Goal: Transaction & Acquisition: Purchase product/service

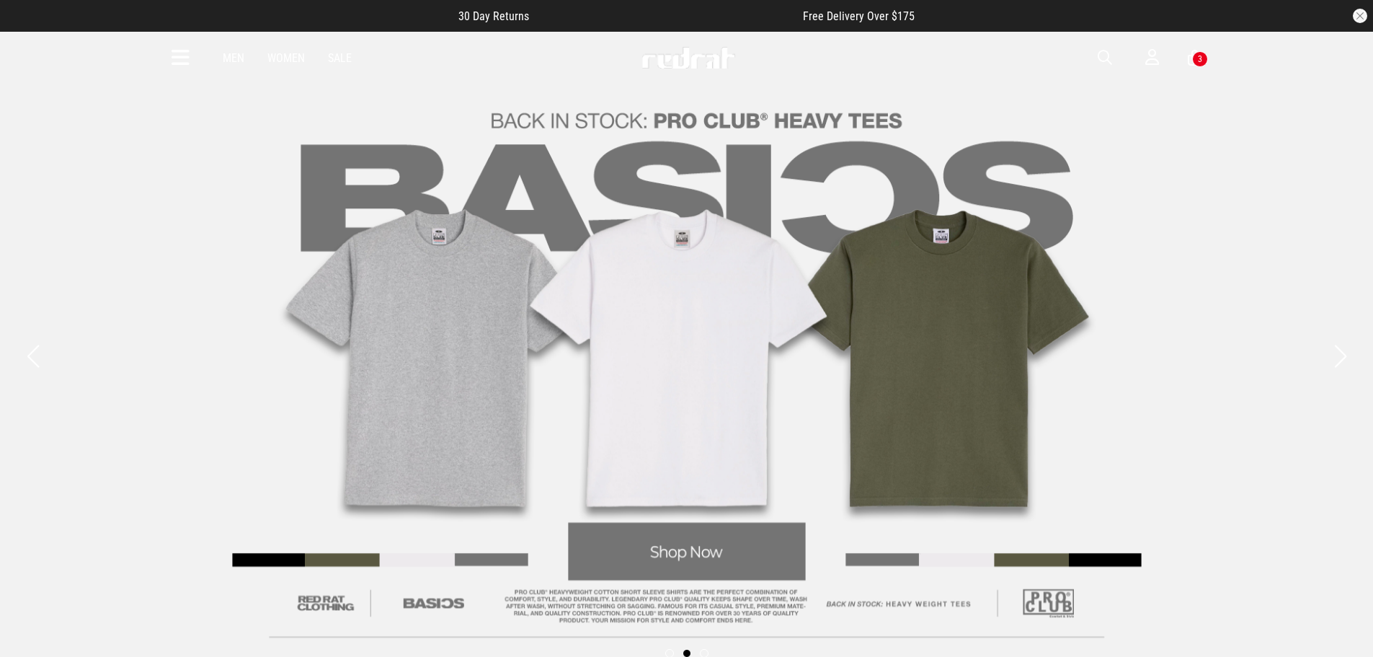
click at [34, 360] on button "Previous slide" at bounding box center [32, 356] width 19 height 32
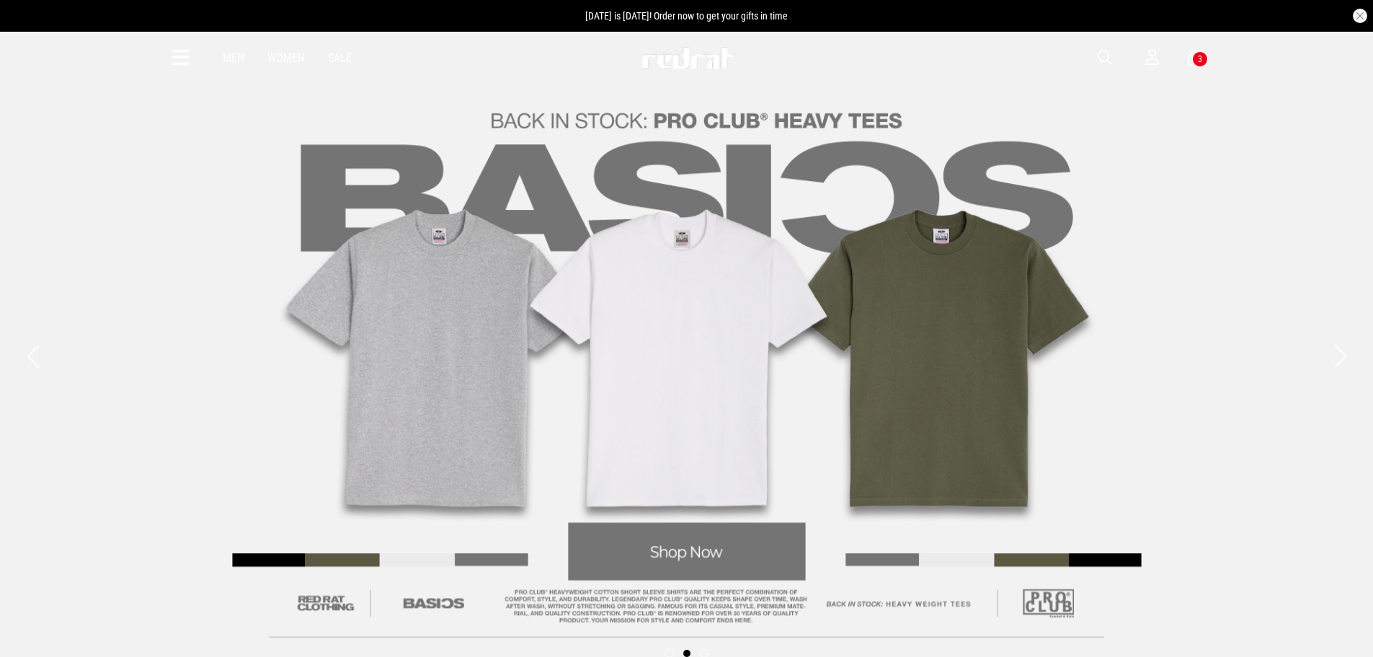
click at [1210, 412] on link "2 / 3" at bounding box center [686, 356] width 1373 height 652
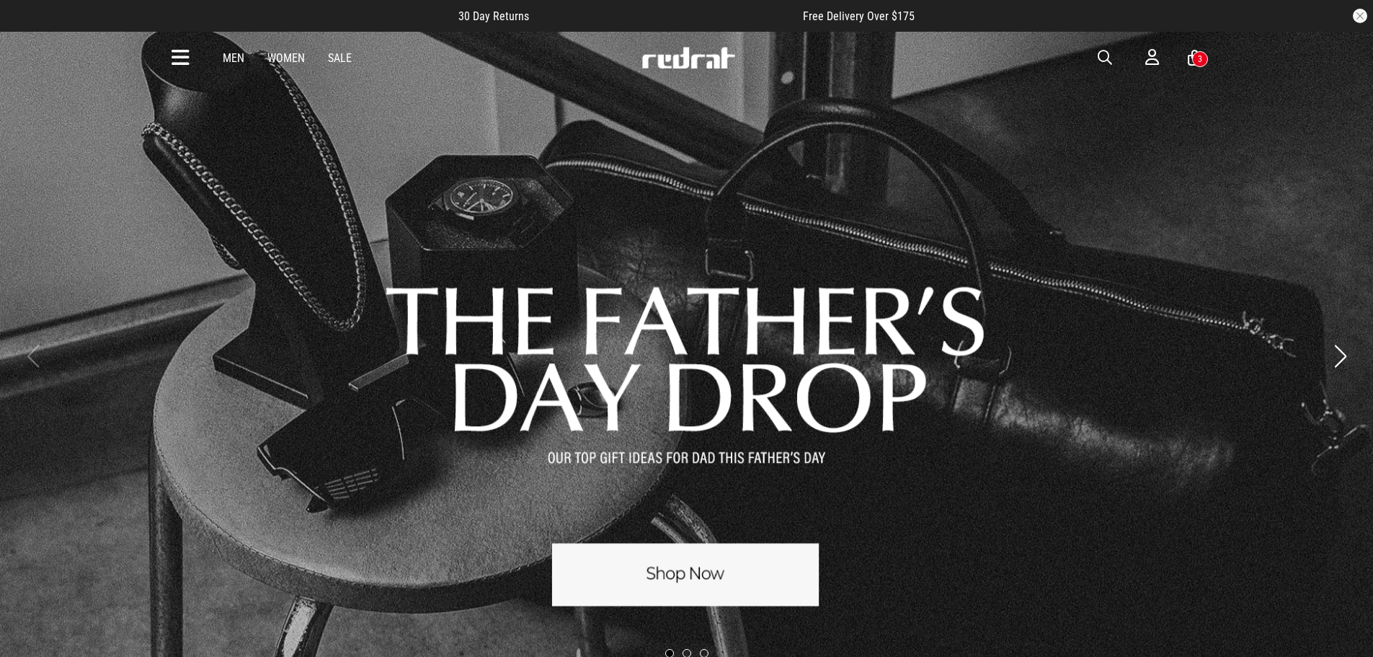
click at [681, 575] on link "1 / 3" at bounding box center [686, 356] width 1373 height 652
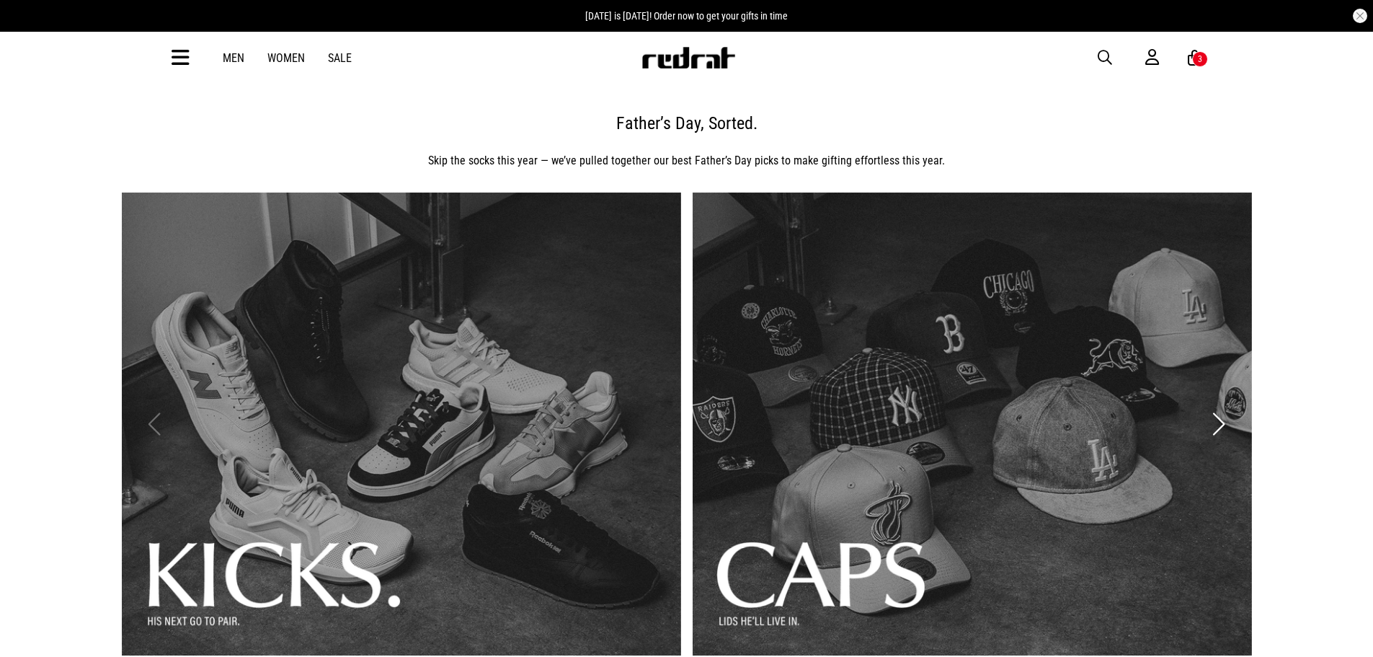
click at [1103, 56] on span "button" at bounding box center [1105, 57] width 14 height 17
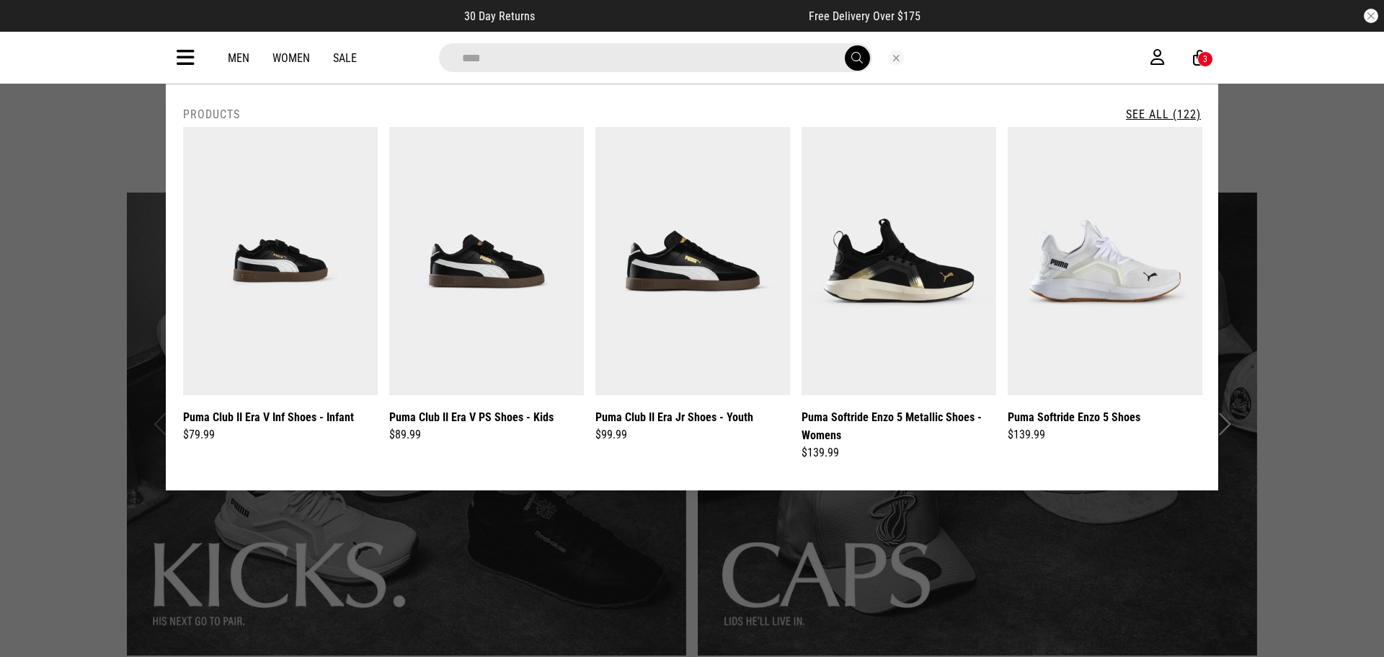
type input "****"
click at [845, 45] on button "submit" at bounding box center [857, 57] width 25 height 25
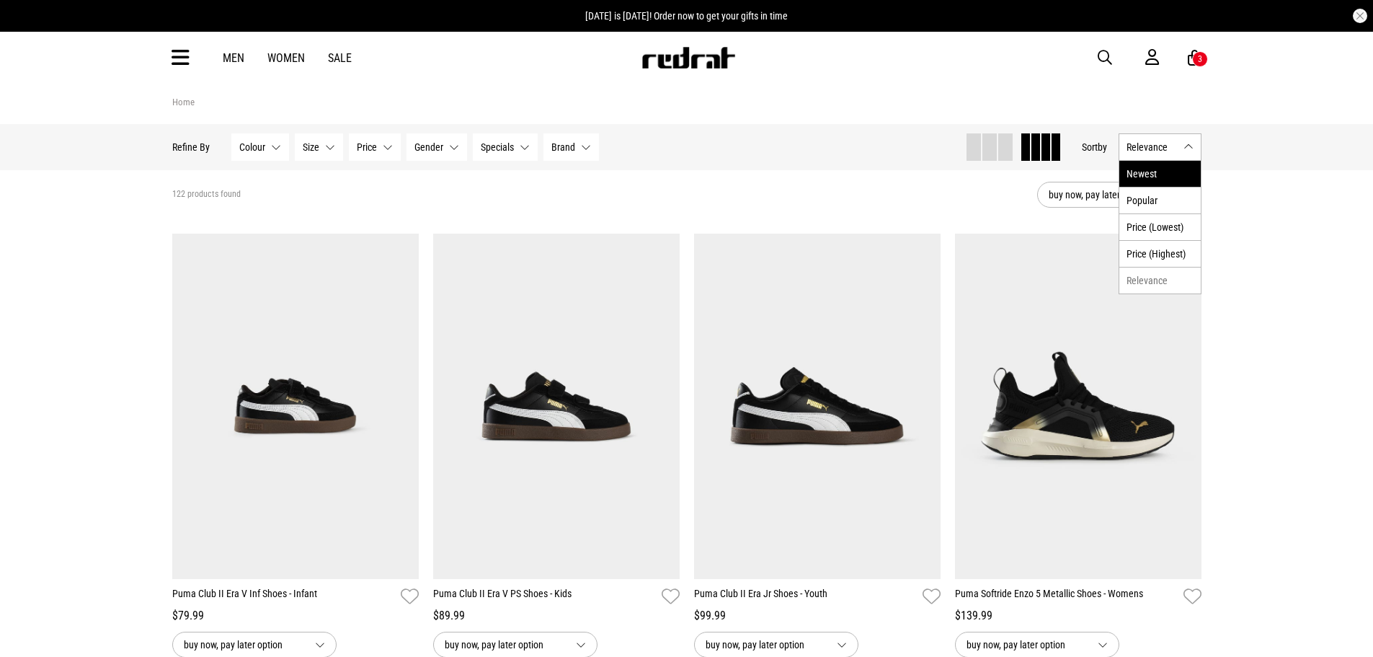
click at [1176, 173] on li "Newest" at bounding box center [1160, 174] width 81 height 26
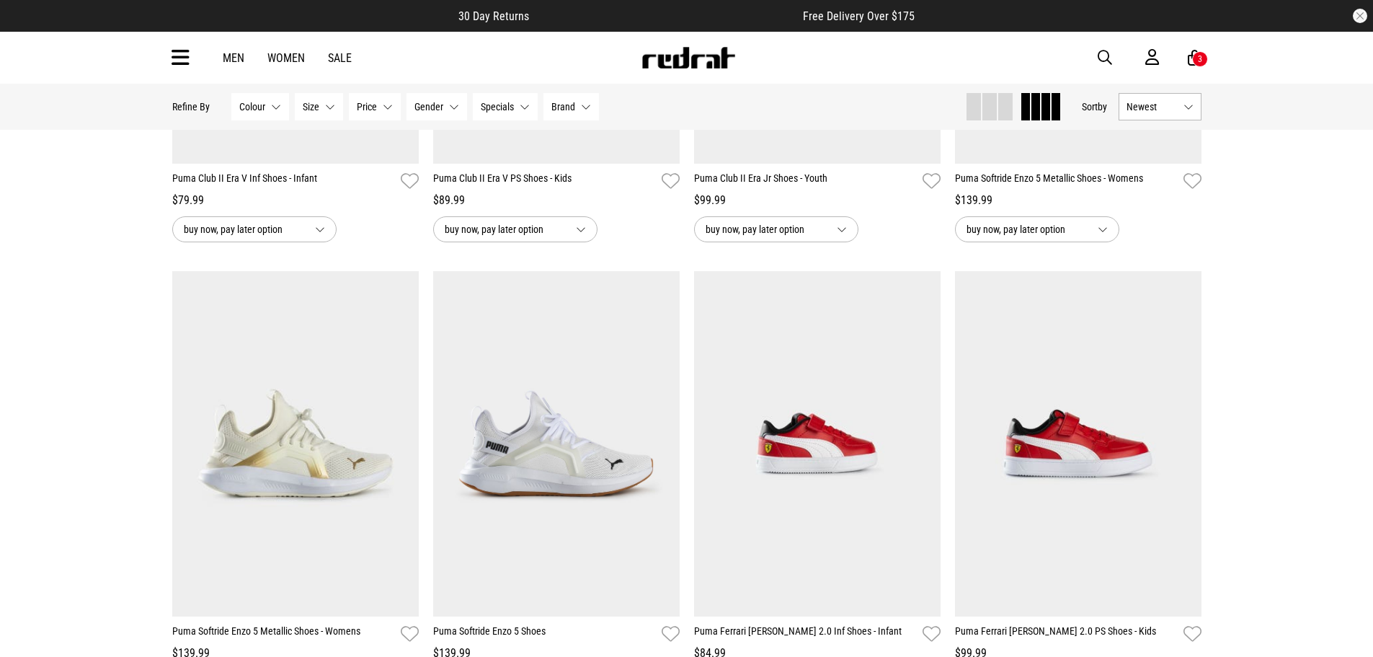
scroll to position [577, 0]
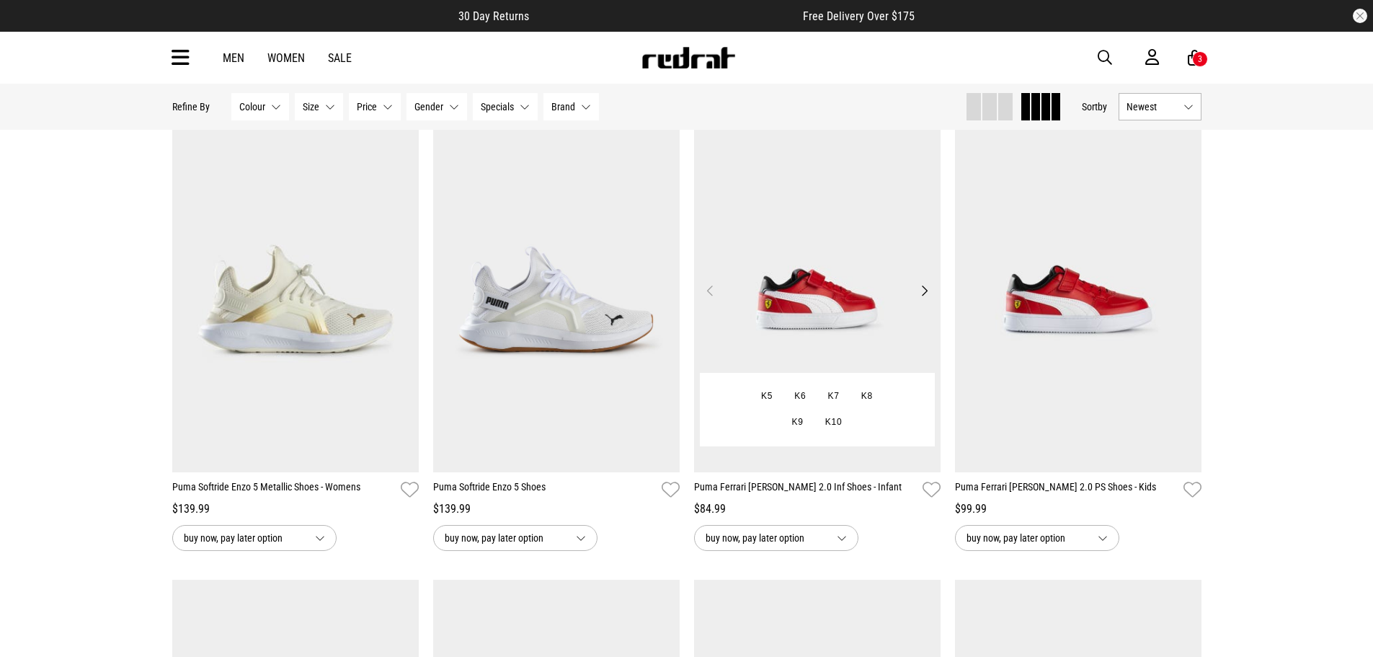
click at [921, 293] on button "Next" at bounding box center [925, 290] width 18 height 17
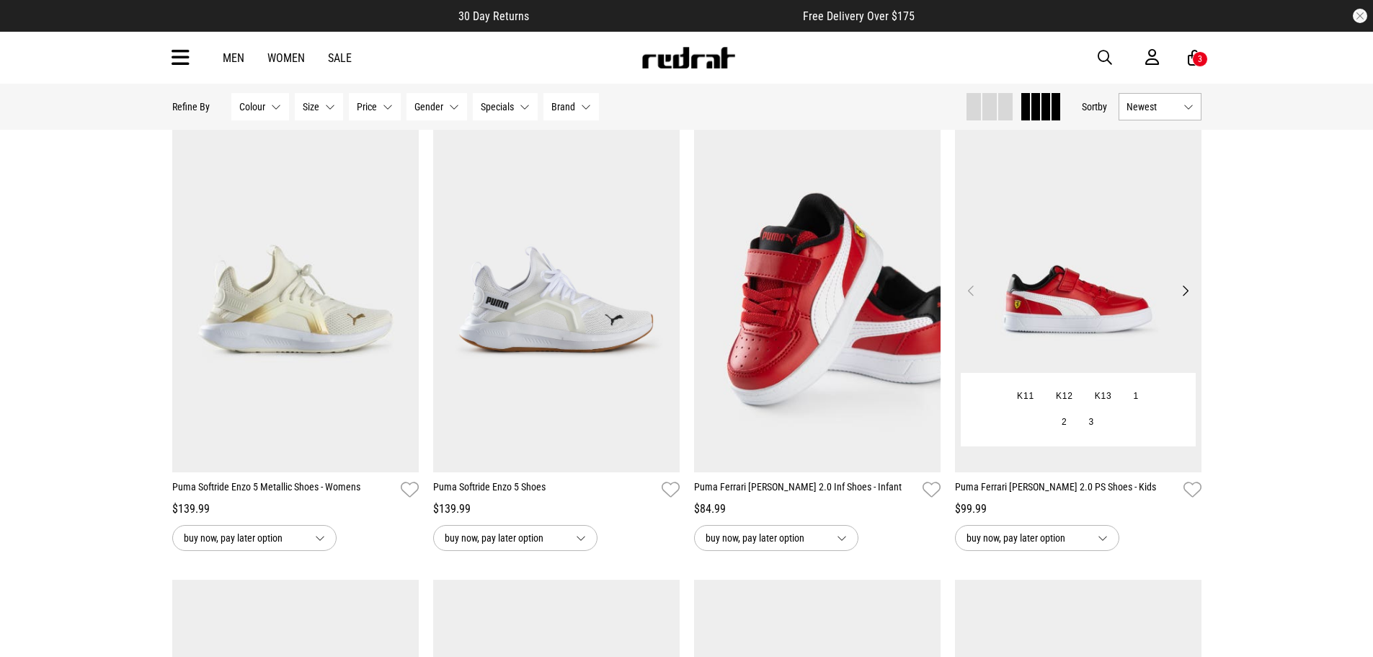
click at [1187, 291] on button "Next" at bounding box center [1186, 290] width 18 height 17
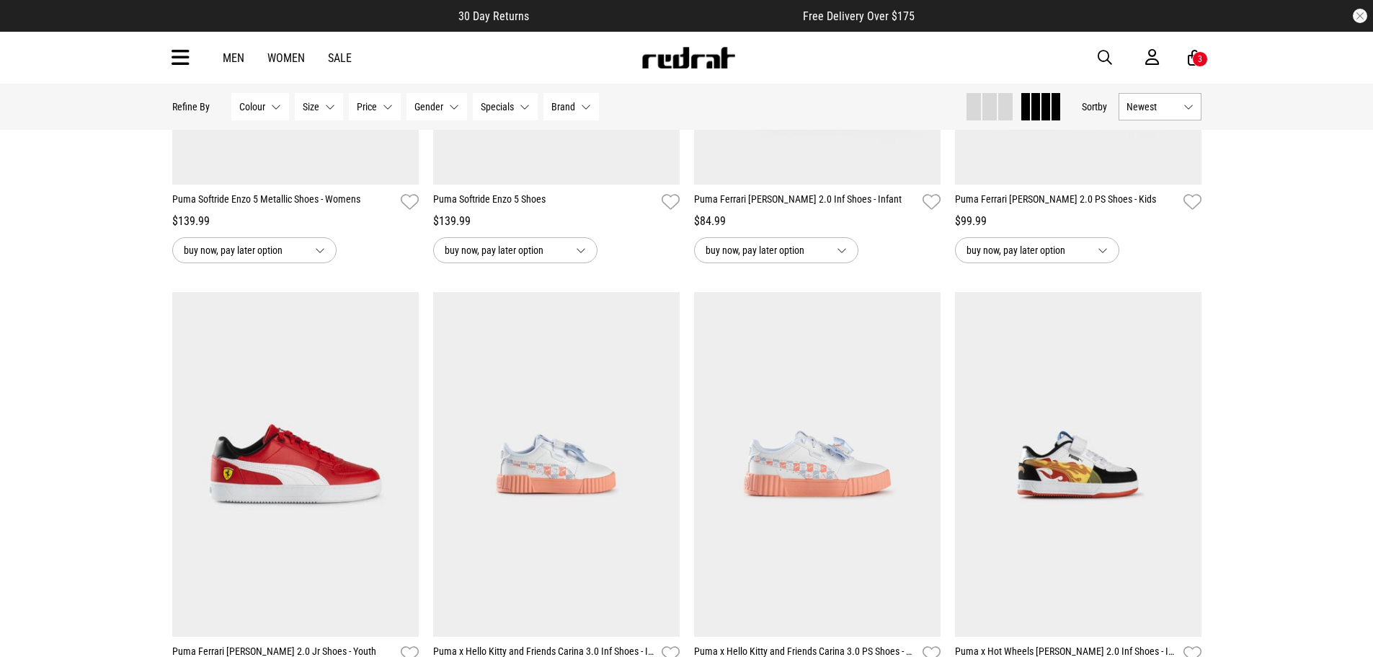
scroll to position [865, 0]
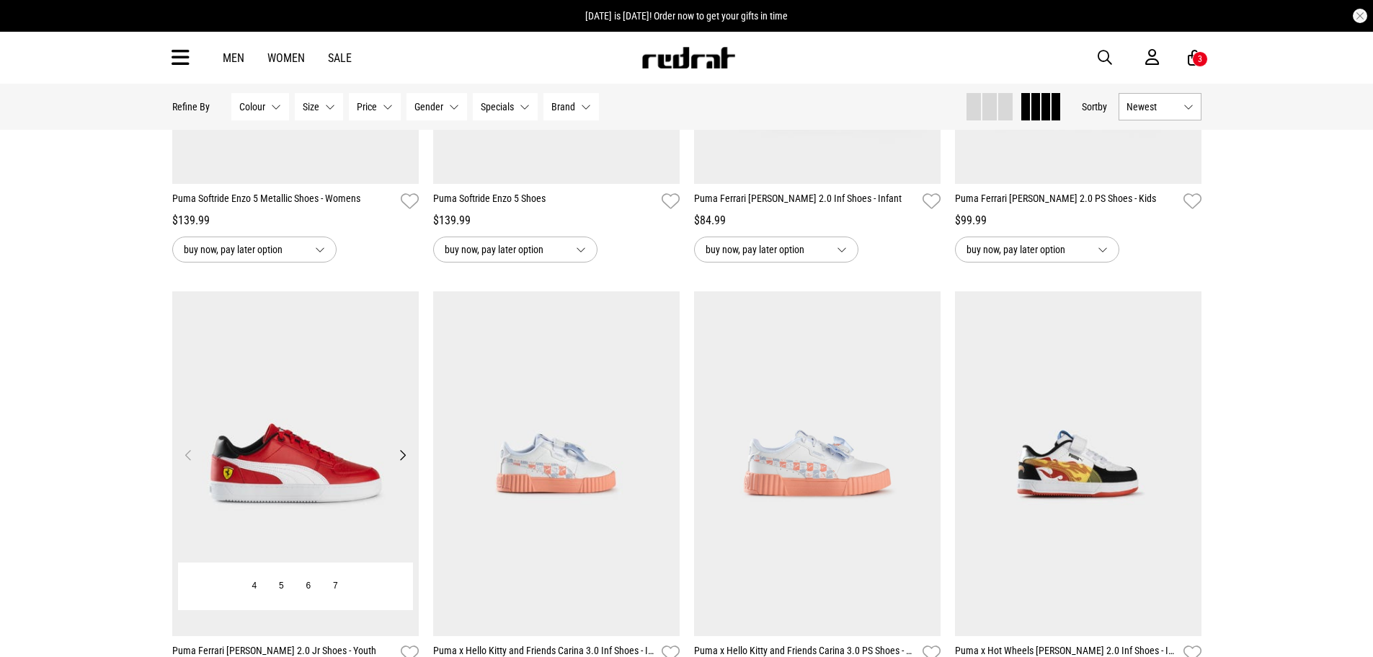
click at [402, 455] on button "Next" at bounding box center [403, 454] width 18 height 17
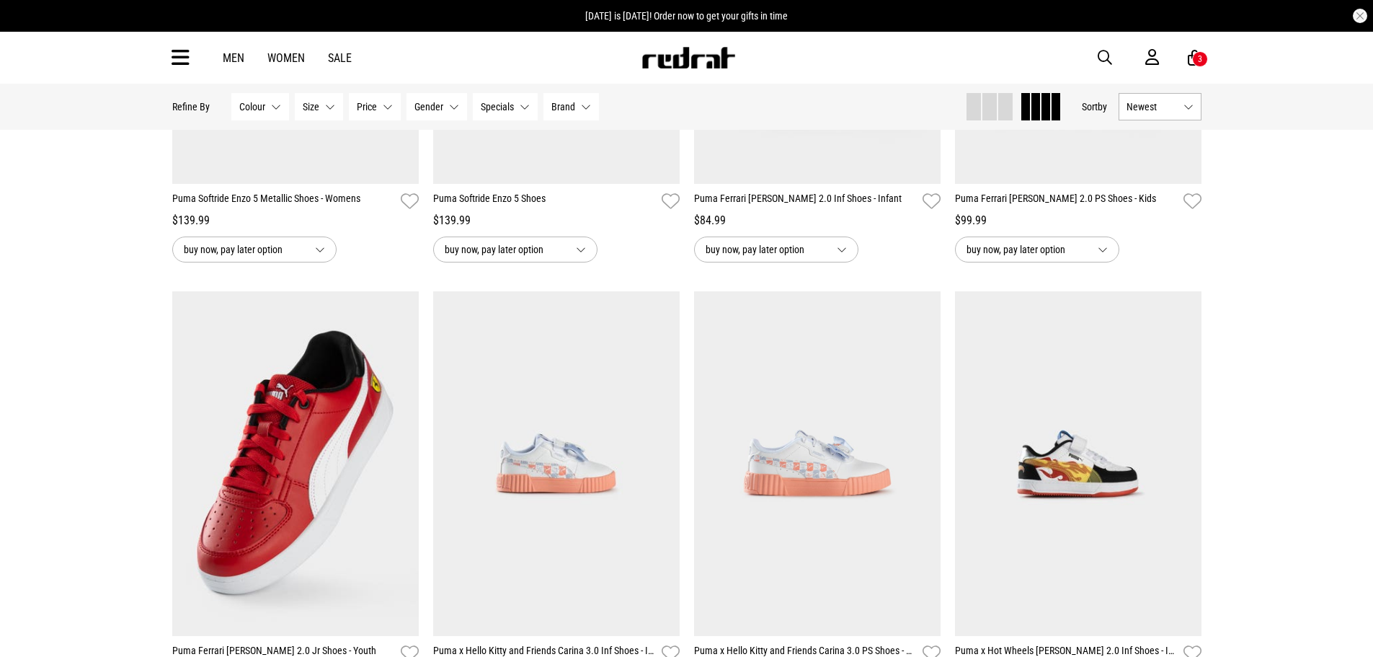
scroll to position [937, 0]
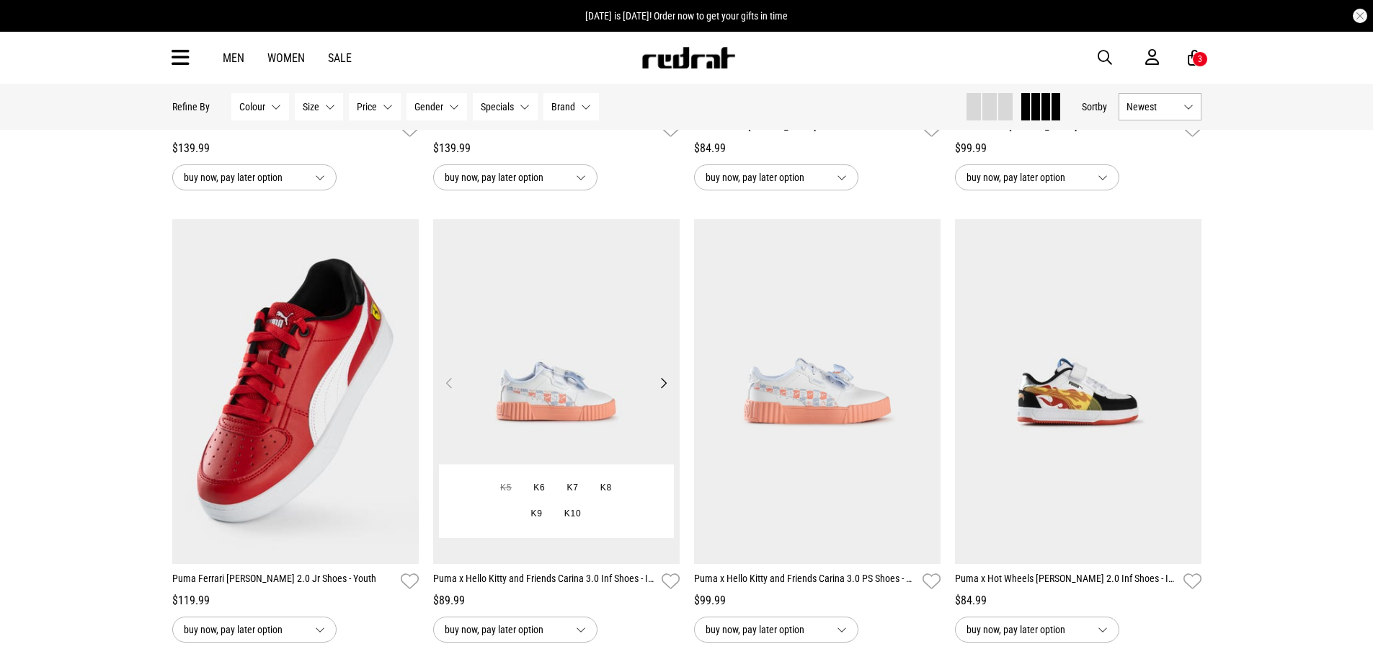
click at [666, 386] on button "Next" at bounding box center [664, 382] width 18 height 17
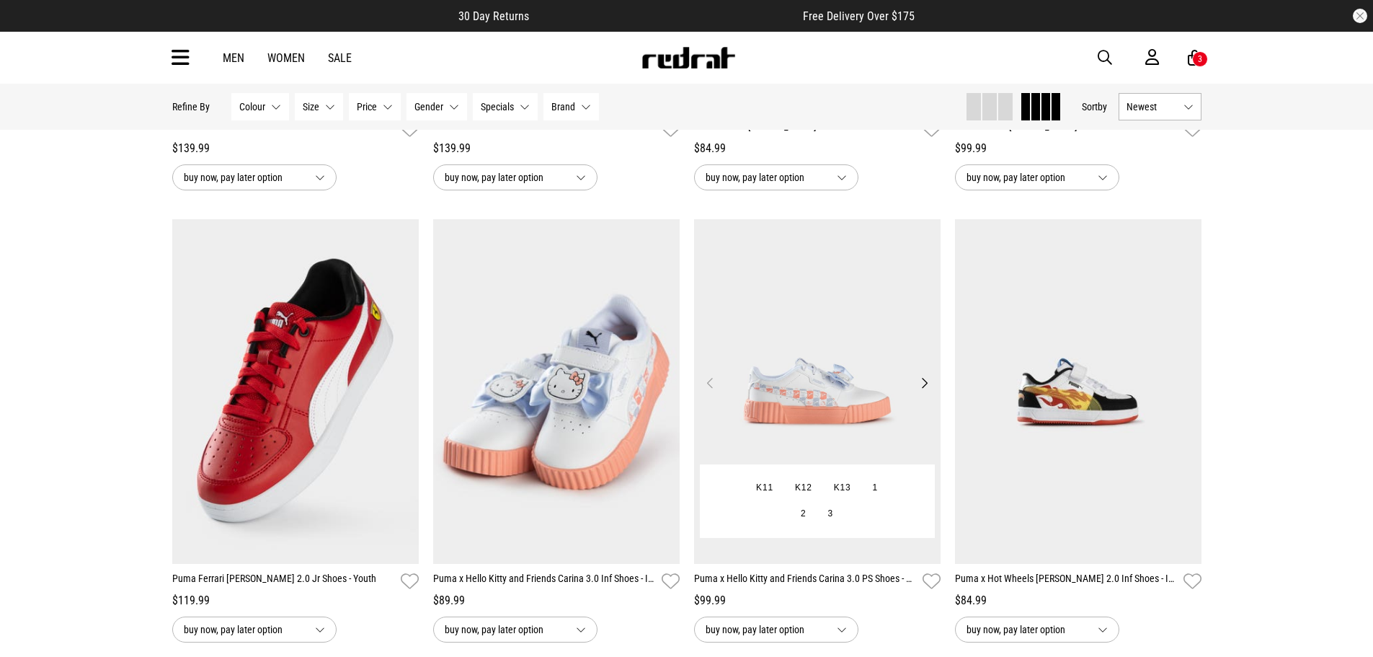
click at [925, 387] on button "Next" at bounding box center [925, 382] width 18 height 17
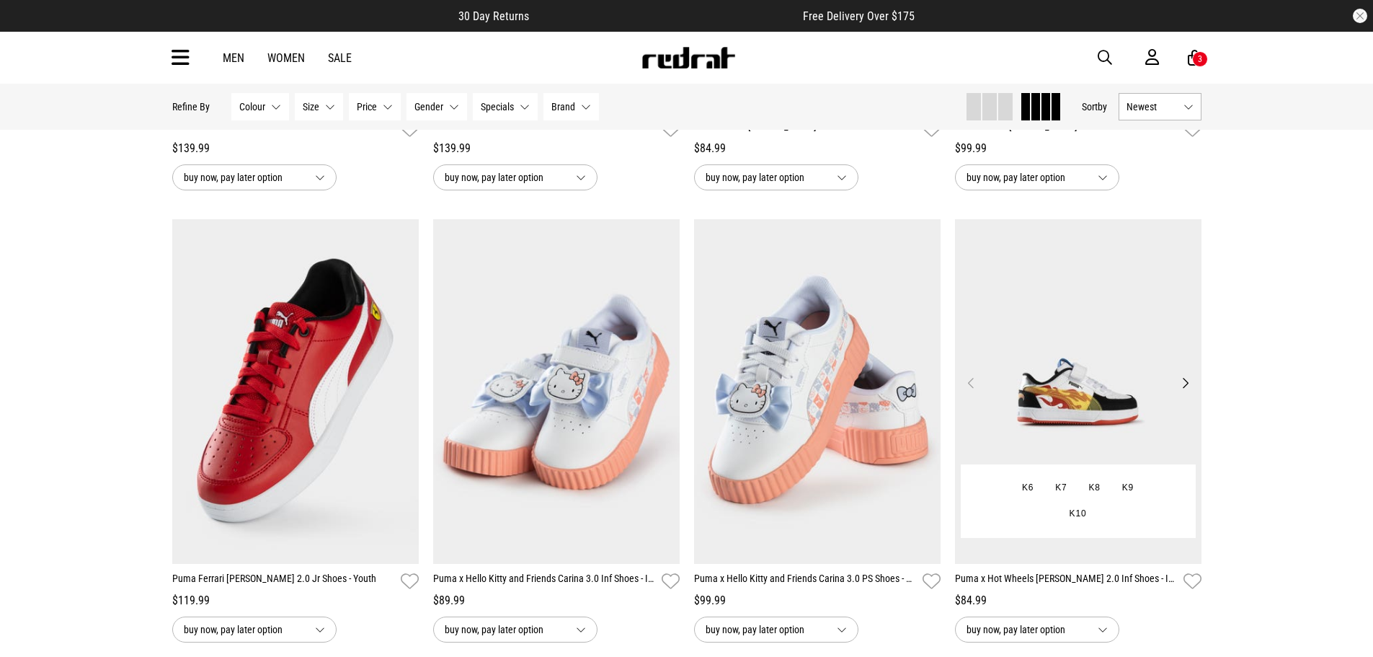
click at [1187, 384] on button "Next" at bounding box center [1186, 382] width 18 height 17
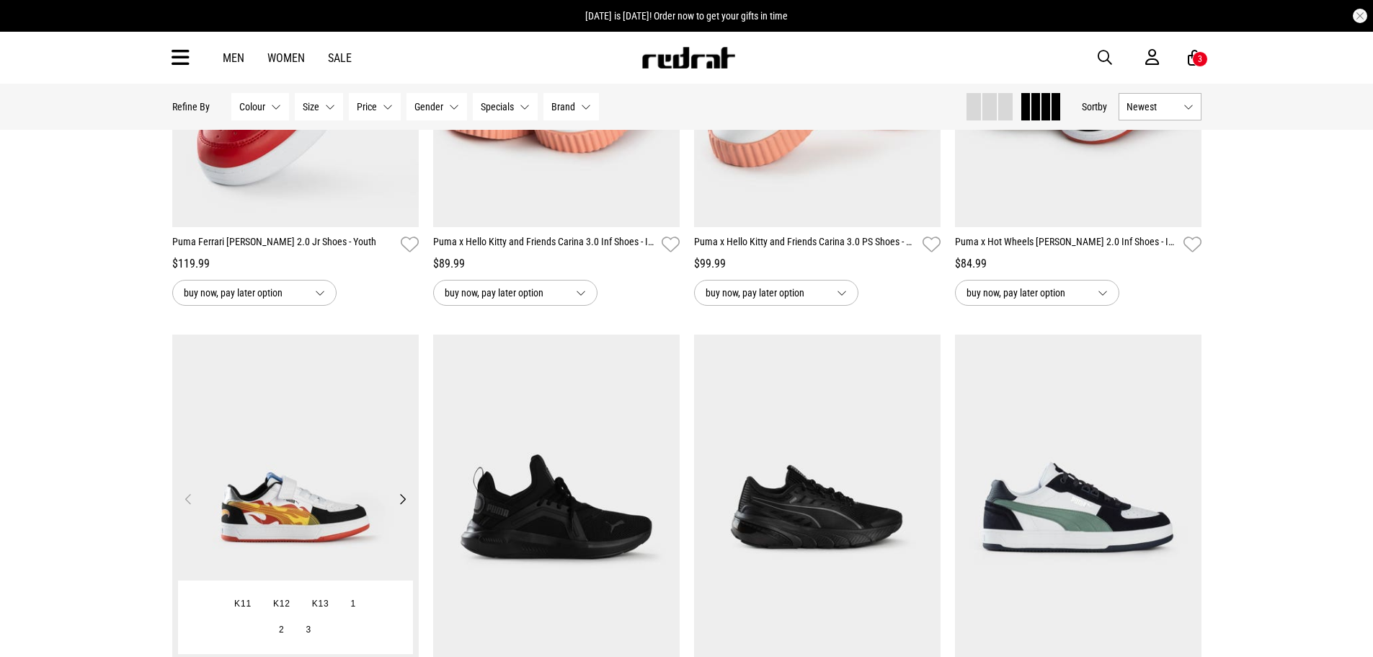
scroll to position [1298, 0]
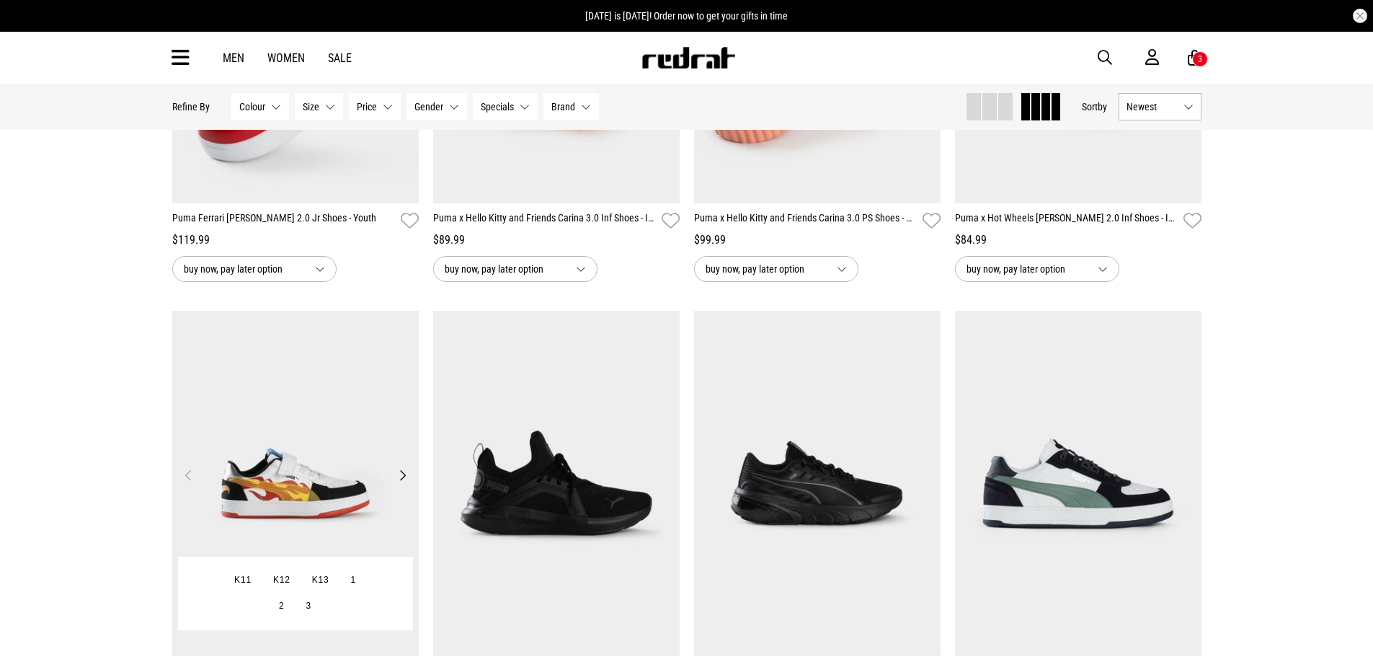
click at [406, 478] on button "Next" at bounding box center [403, 474] width 18 height 17
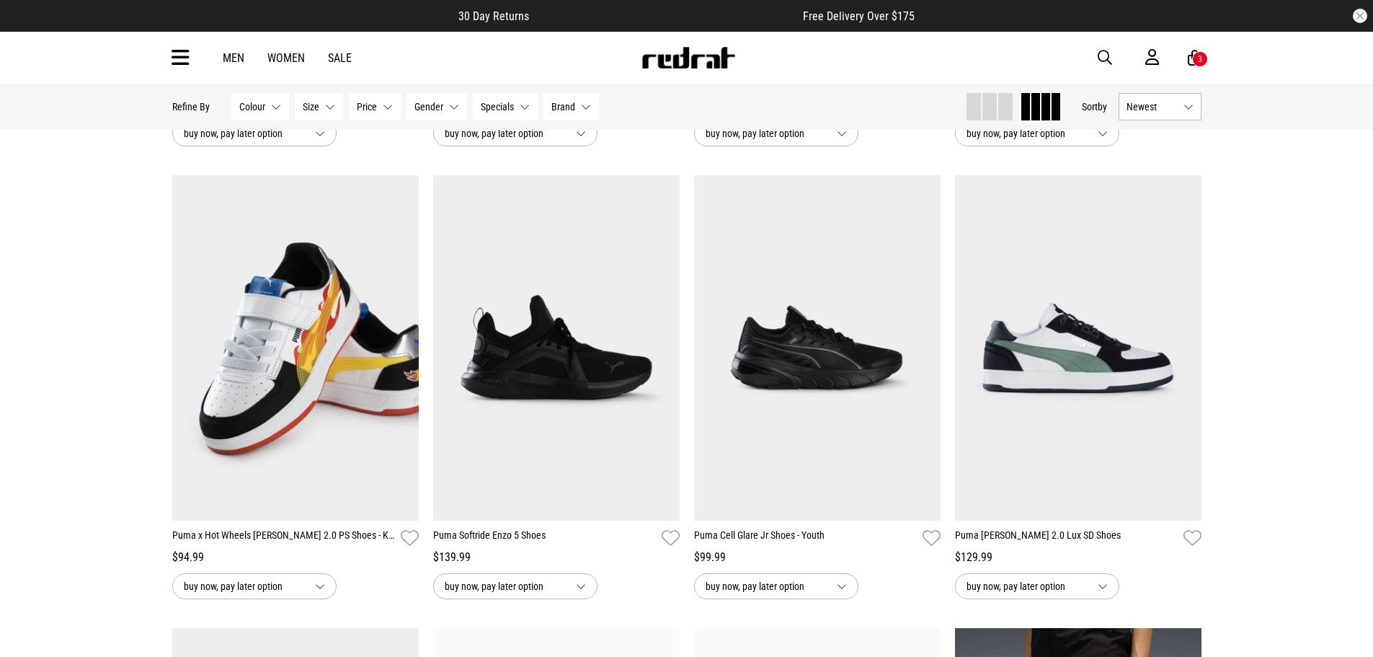
scroll to position [1370, 0]
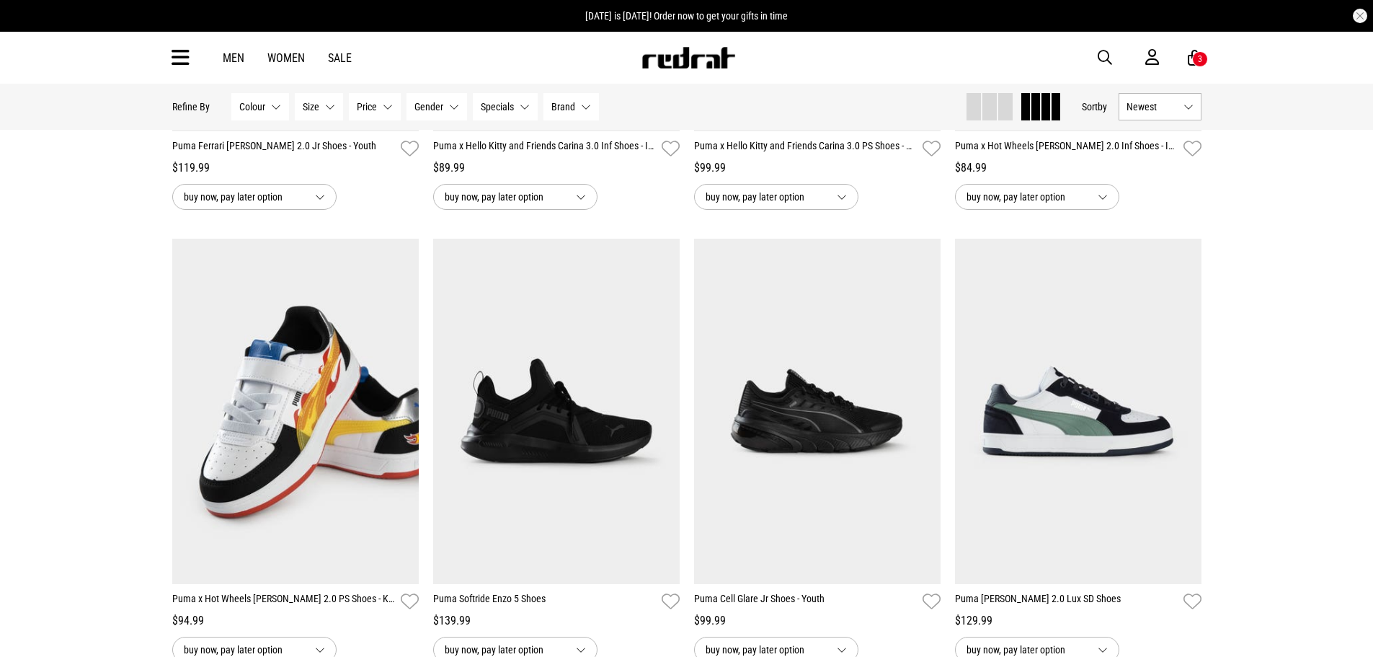
click at [89, 239] on div "Home puma Hide Refine s Refine By Filters Colour None selected Colour 0 Selecte…" at bounding box center [686, 227] width 1373 height 3031
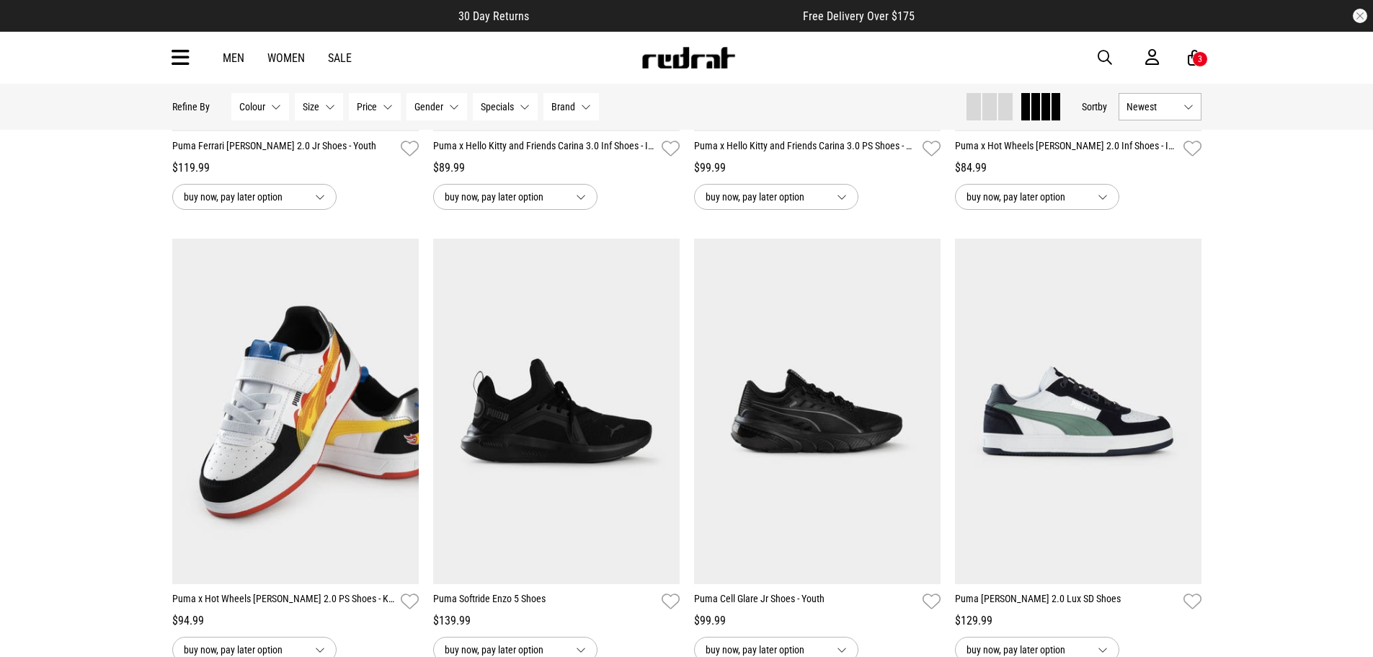
click at [657, 63] on img at bounding box center [688, 58] width 95 height 22
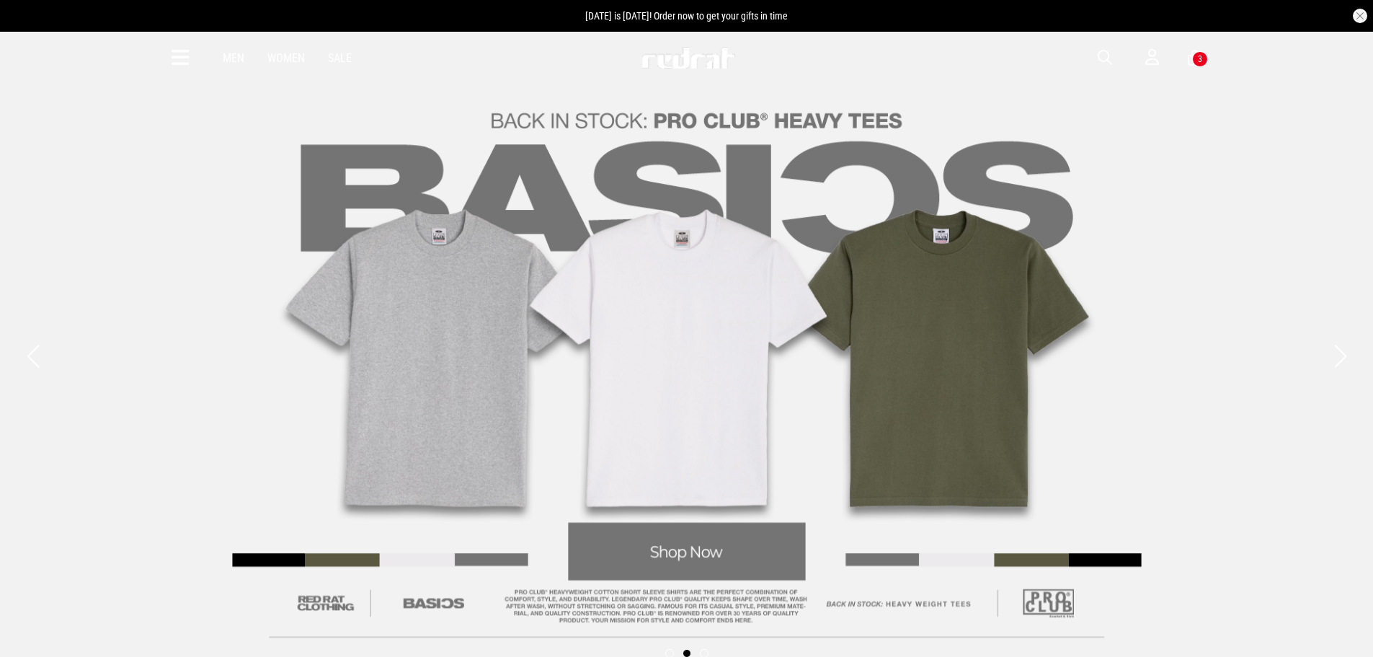
scroll to position [288, 0]
